Goal: Navigation & Orientation: Find specific page/section

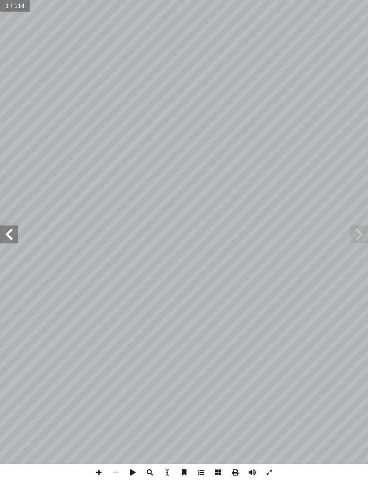
click at [5, 237] on span at bounding box center [9, 235] width 18 height 18
click at [14, 230] on span at bounding box center [9, 235] width 18 height 18
click at [4, 241] on span at bounding box center [9, 235] width 18 height 18
click at [9, 236] on span at bounding box center [9, 235] width 18 height 18
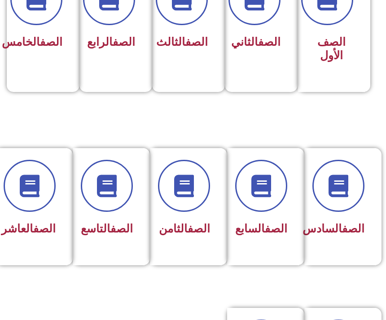
scroll to position [288, 0]
click at [336, 218] on div "الصف السادس" at bounding box center [340, 200] width 48 height 80
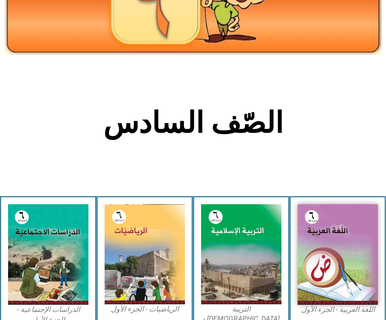
scroll to position [100, 0]
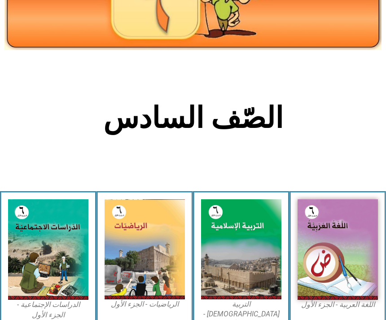
click at [340, 197] on div "اللغة العربية - الجزء الأول​" at bounding box center [337, 265] width 96 height 146
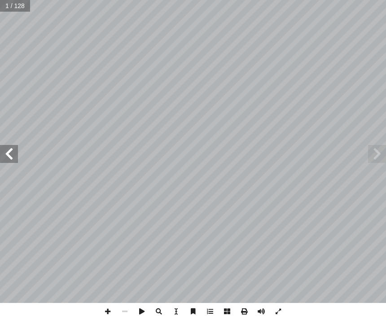
click at [13, 145] on span at bounding box center [9, 154] width 18 height 18
click at [12, 149] on span at bounding box center [9, 154] width 18 height 18
click at [13, 155] on span at bounding box center [9, 154] width 18 height 18
click at [10, 153] on span at bounding box center [9, 154] width 18 height 18
click at [10, 154] on span at bounding box center [9, 154] width 18 height 18
